Goal: Task Accomplishment & Management: Complete application form

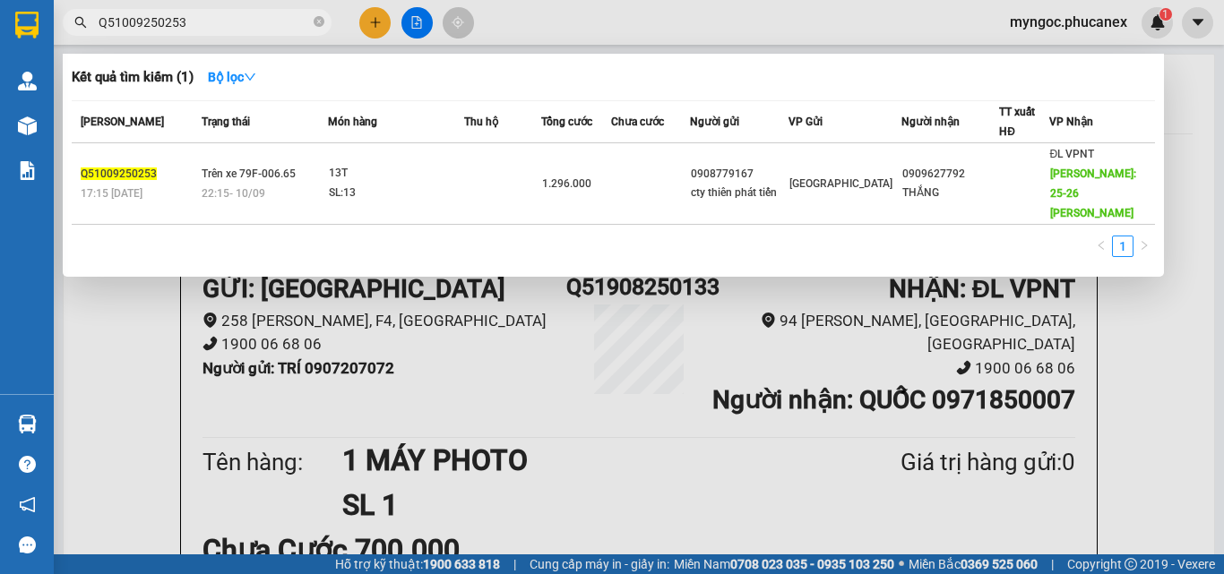
click at [318, 22] on icon "close-circle" at bounding box center [319, 21] width 11 height 11
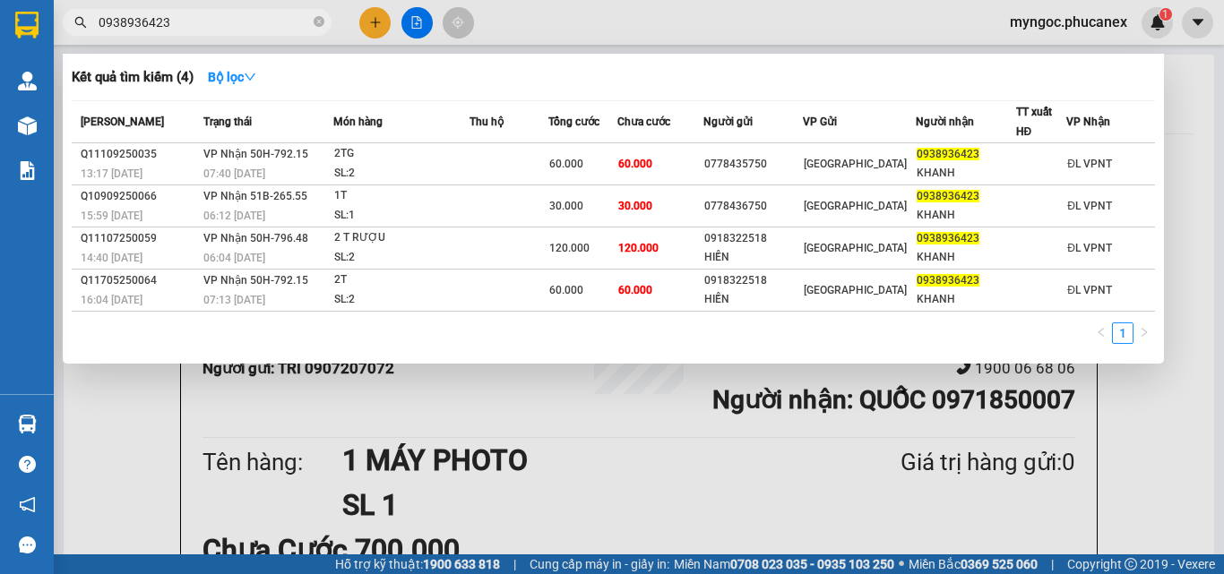
type input "0938936423"
click at [321, 23] on icon "close-circle" at bounding box center [319, 21] width 11 height 11
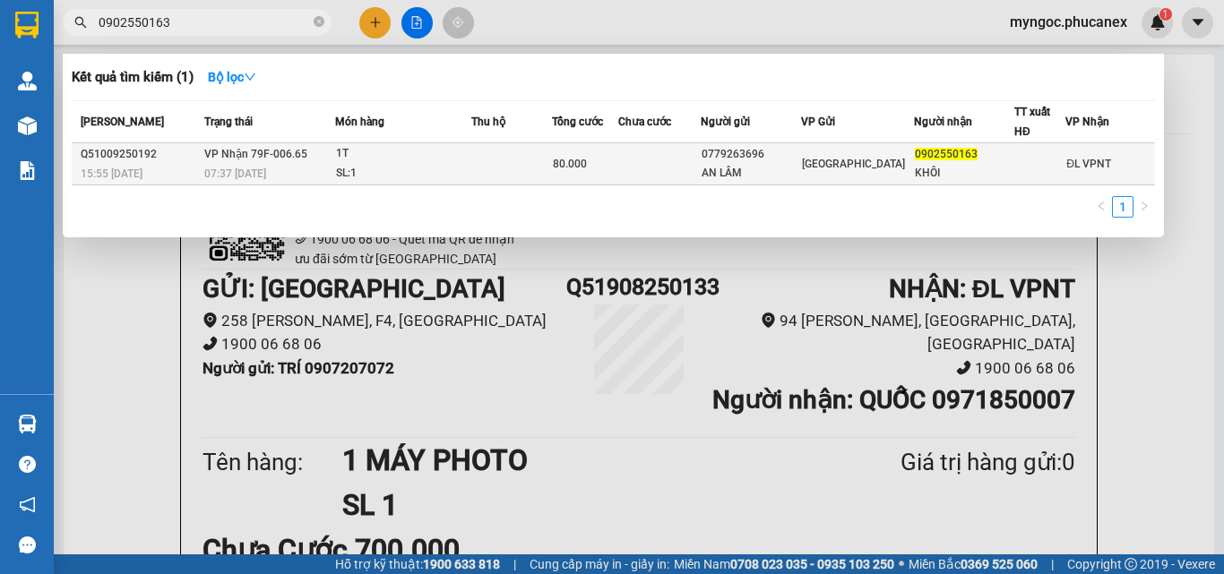
type input "0902550163"
click at [630, 170] on td at bounding box center [659, 164] width 82 height 42
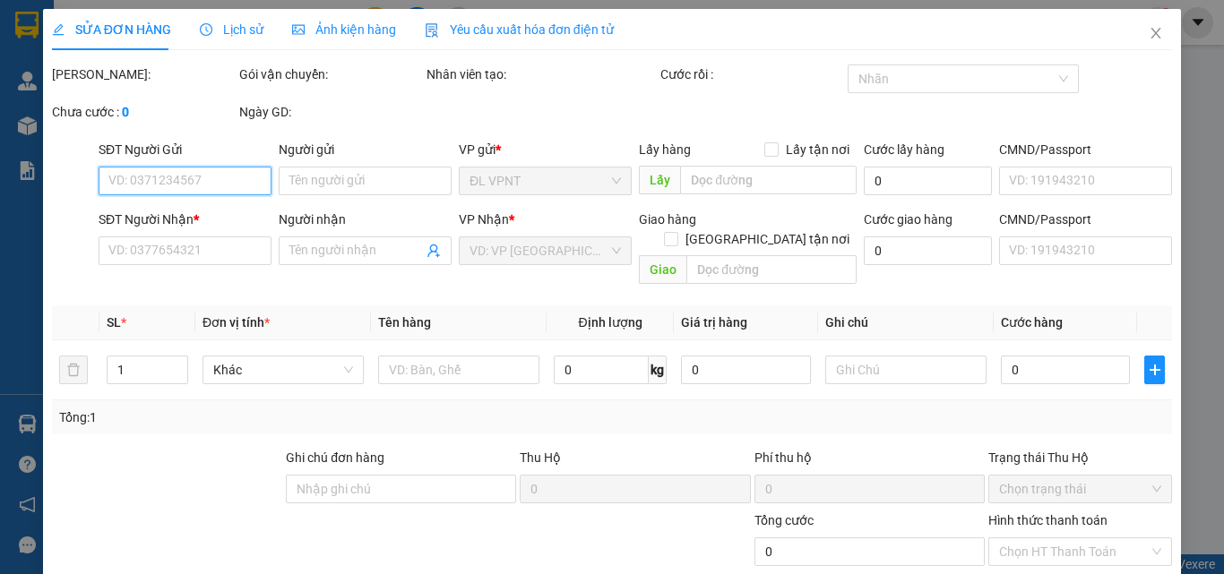
scroll to position [92, 0]
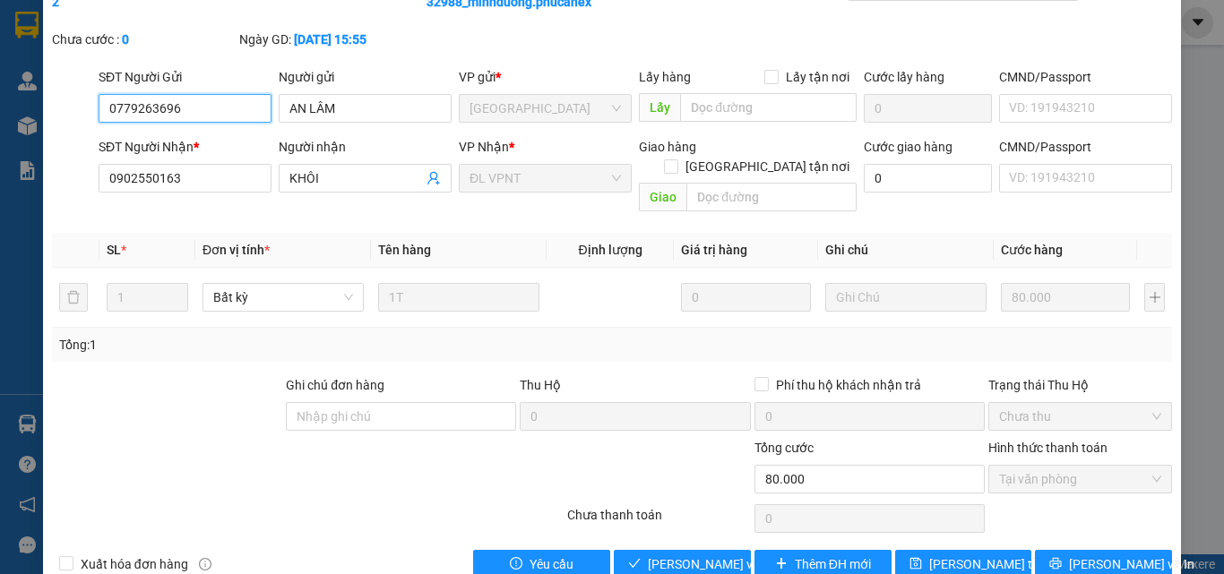
type input "0779263696"
type input "AN LÂM"
type input "0902550163"
type input "KHÔI"
type input "80.000"
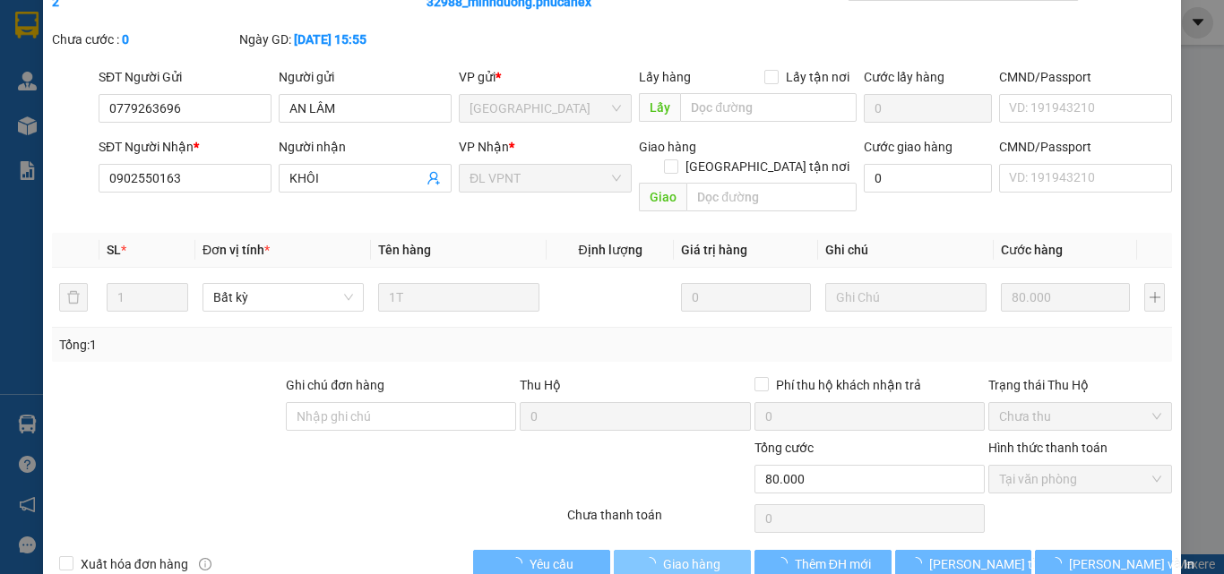
click at [681, 555] on span "Giao hàng" at bounding box center [691, 565] width 57 height 20
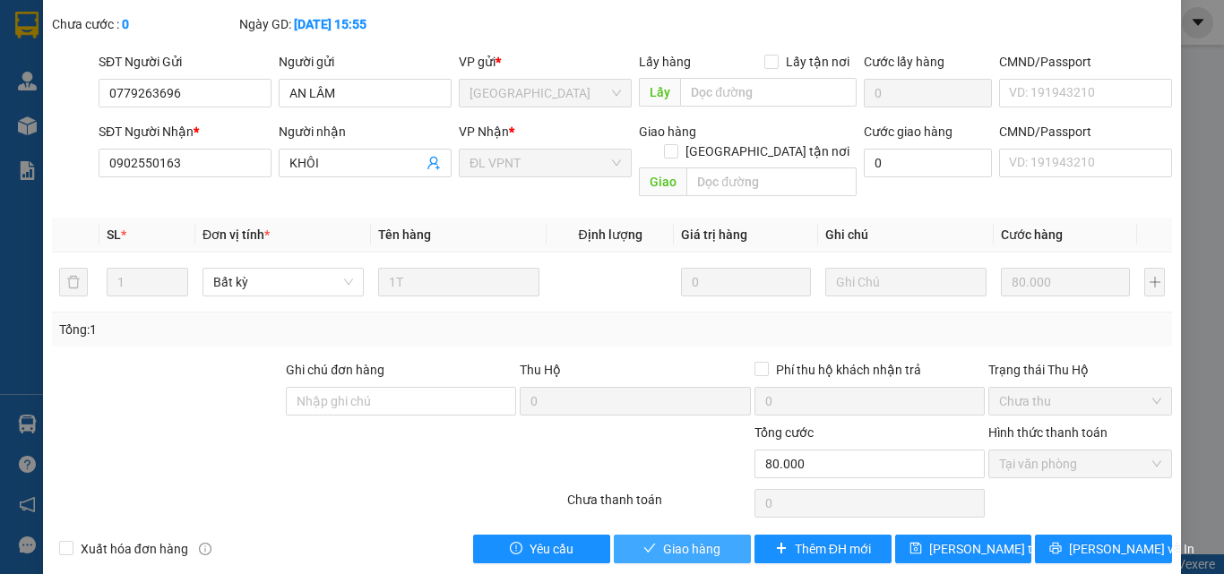
scroll to position [112, 0]
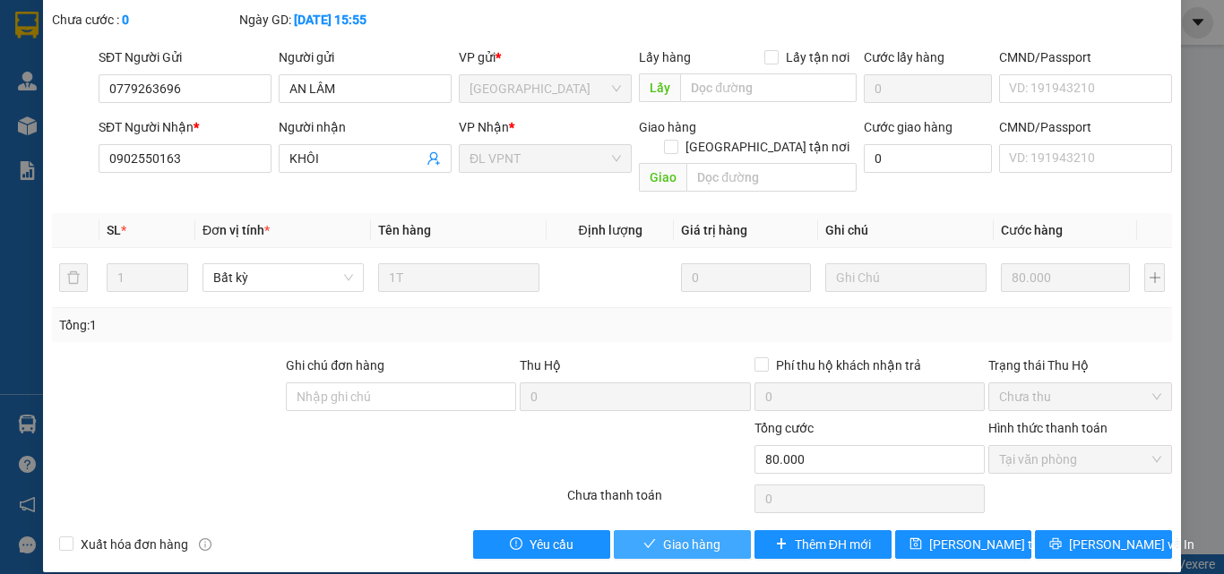
click at [676, 535] on span "Giao hàng" at bounding box center [691, 545] width 57 height 20
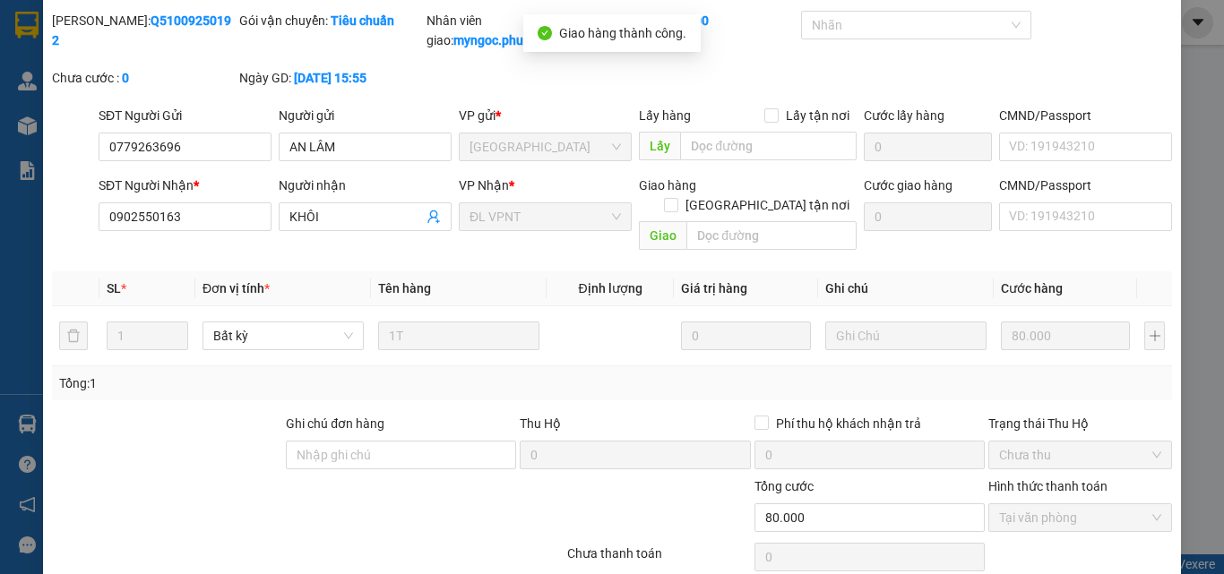
scroll to position [0, 0]
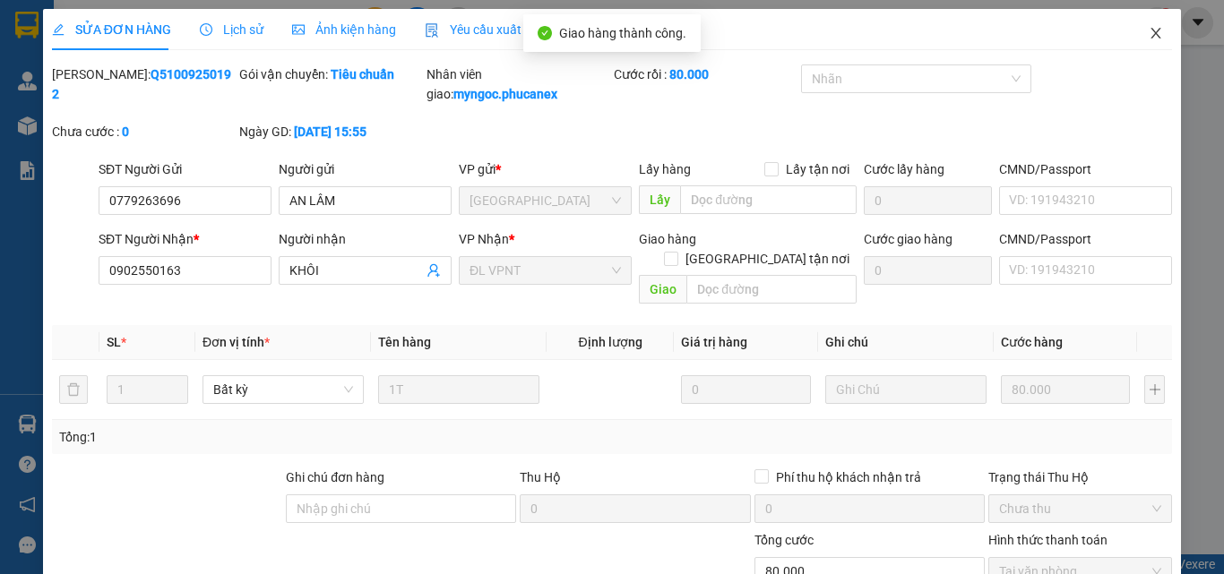
click at [1150, 38] on span "Close" at bounding box center [1156, 34] width 50 height 50
